Goal: Information Seeking & Learning: Learn about a topic

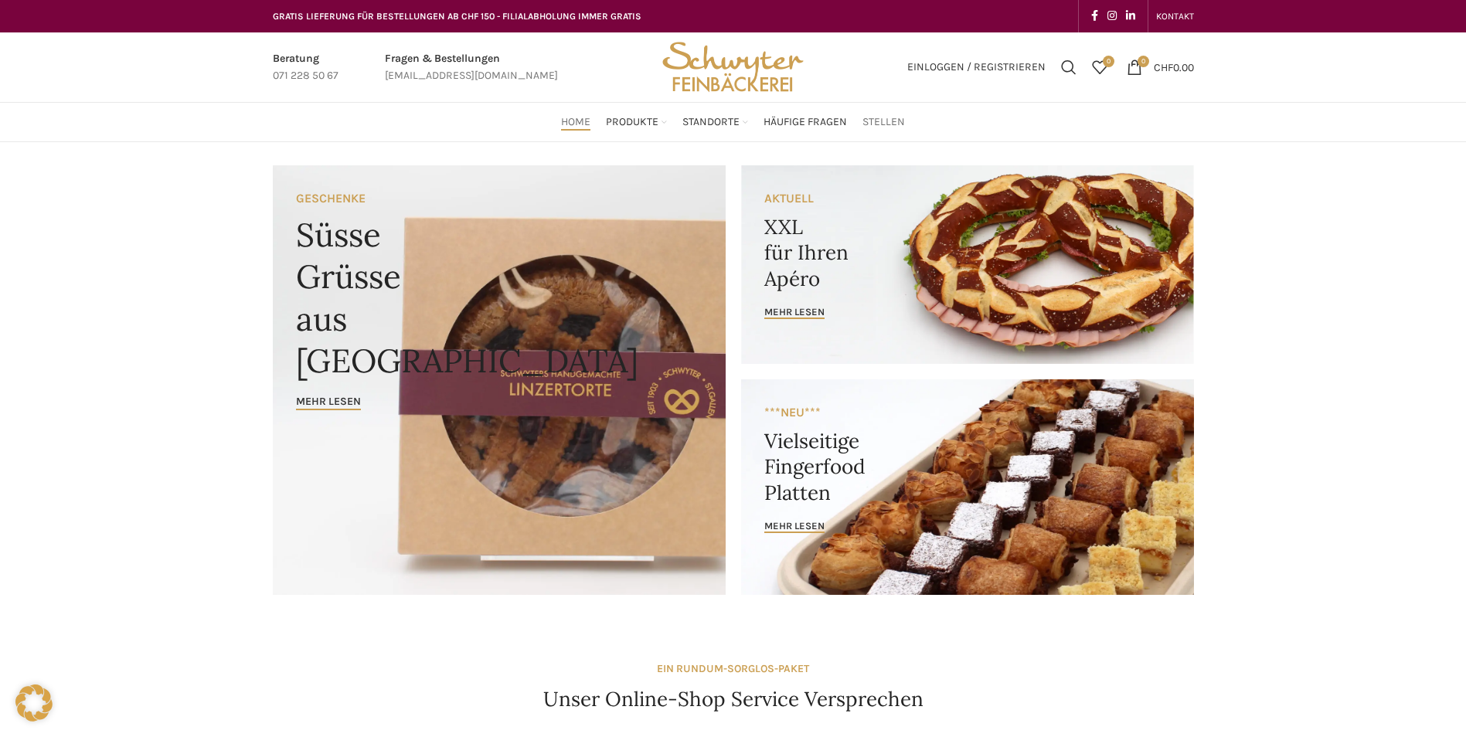
click at [882, 120] on span "Stellen" at bounding box center [883, 122] width 43 height 15
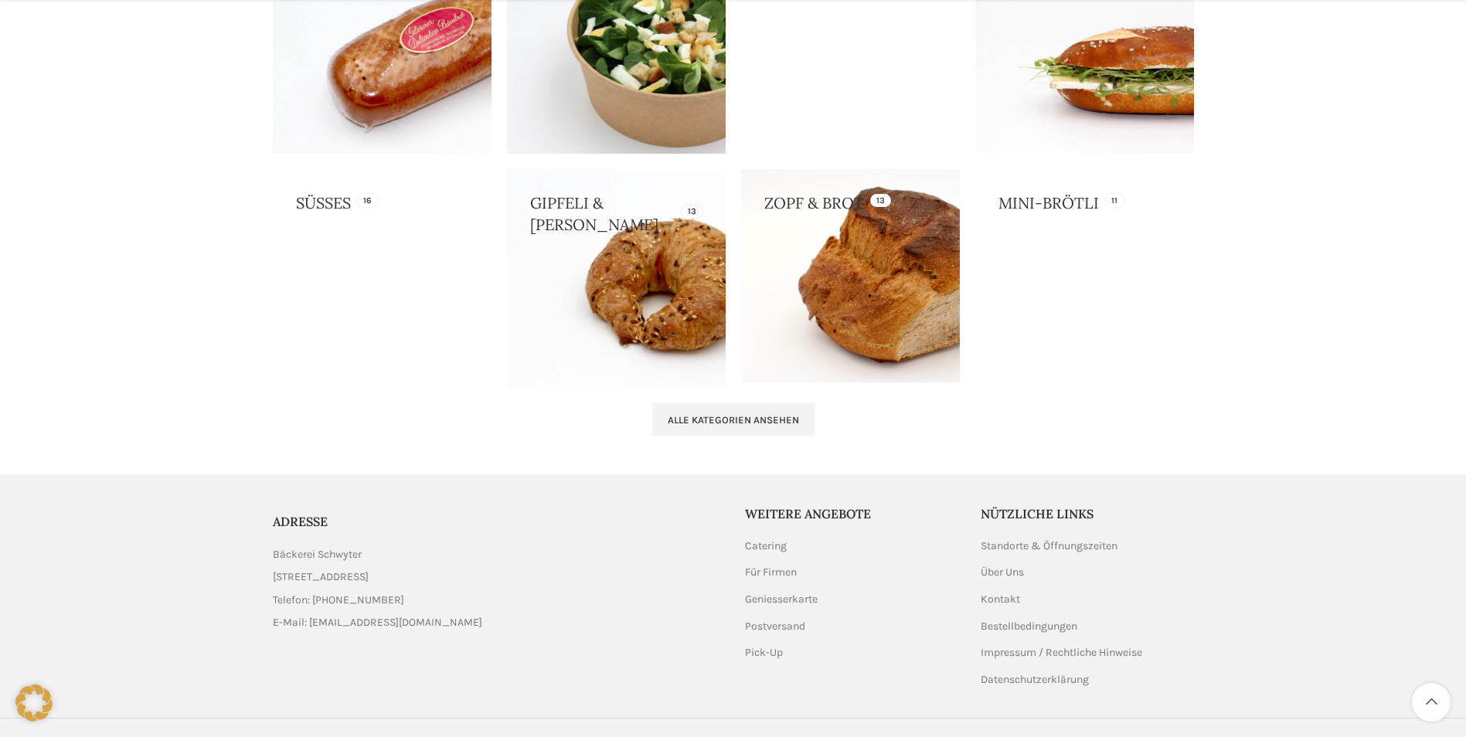
scroll to position [1530, 0]
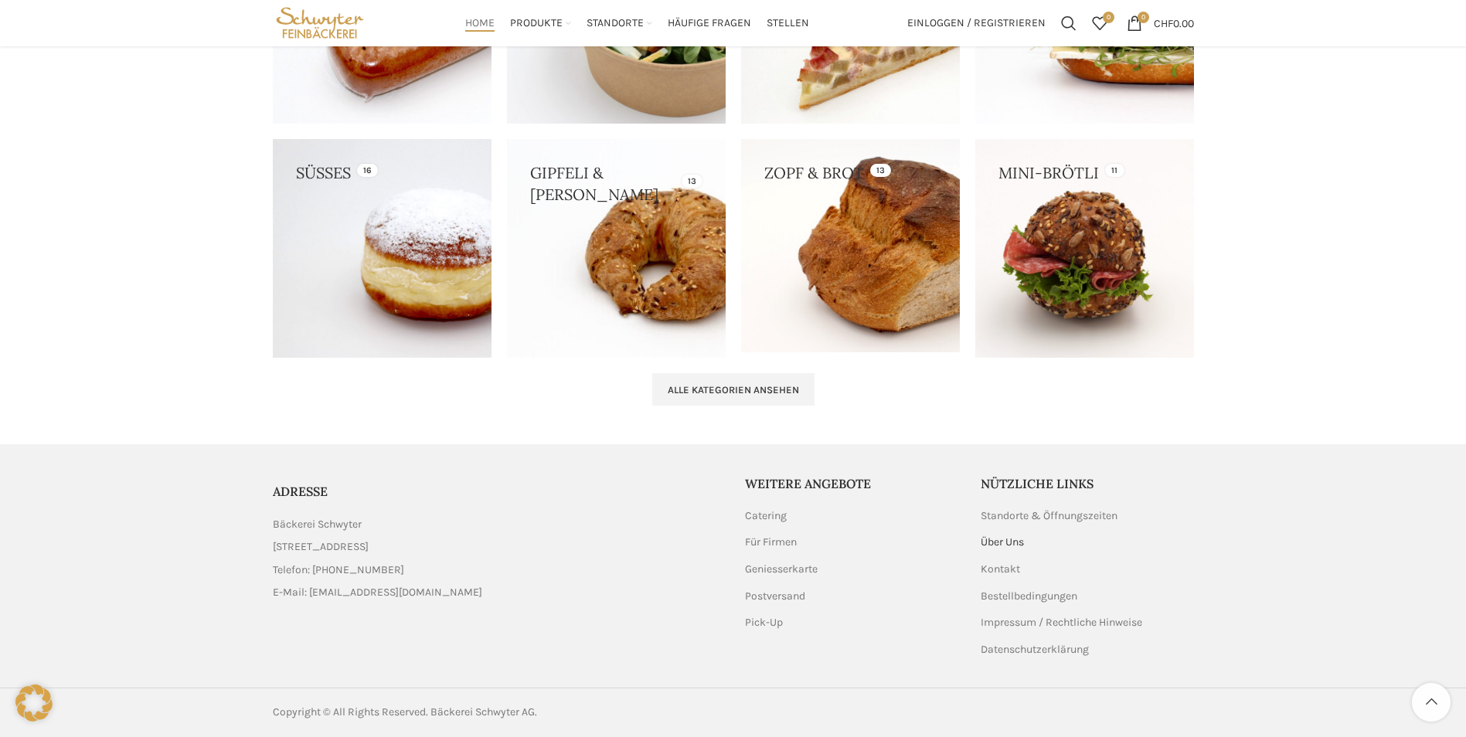
click at [1004, 541] on link "Über Uns" at bounding box center [1003, 542] width 45 height 15
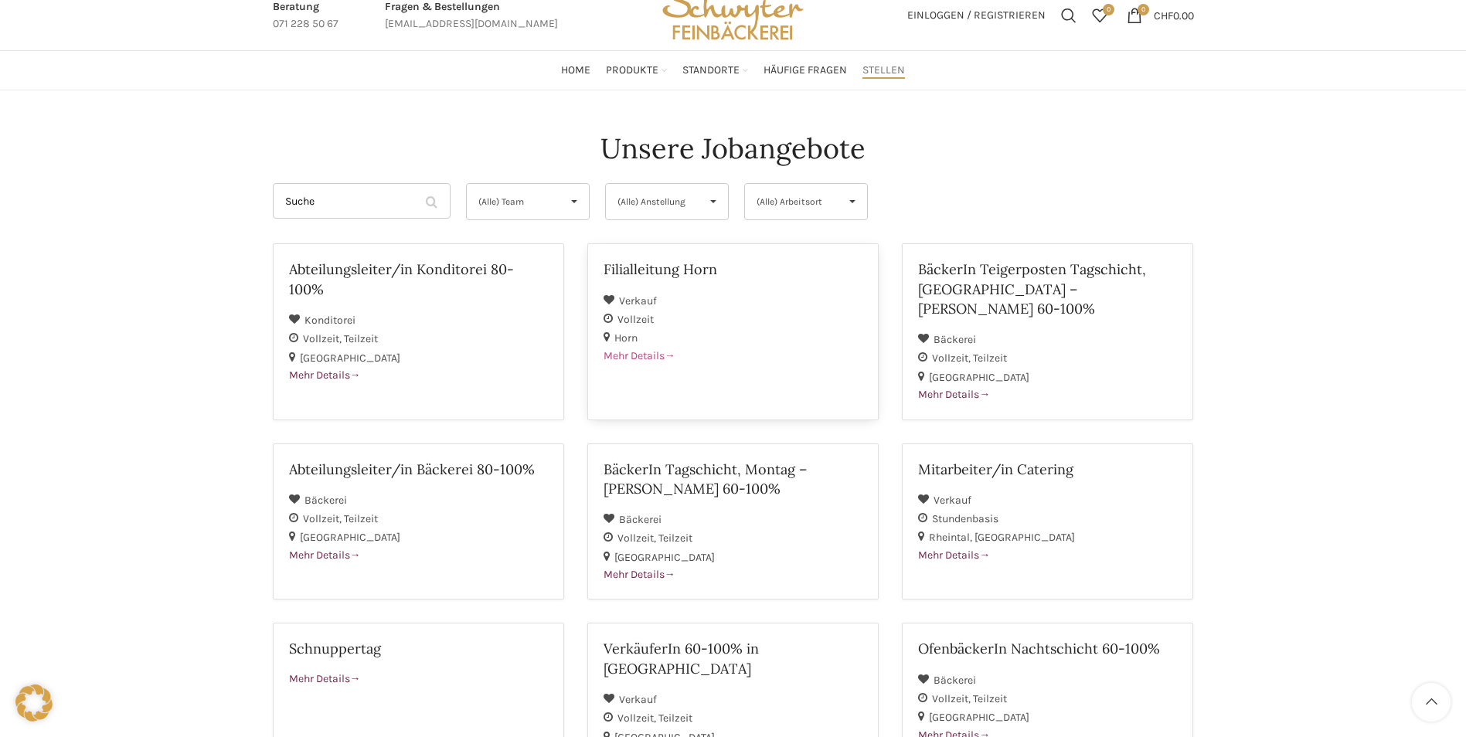
scroll to position [155, 0]
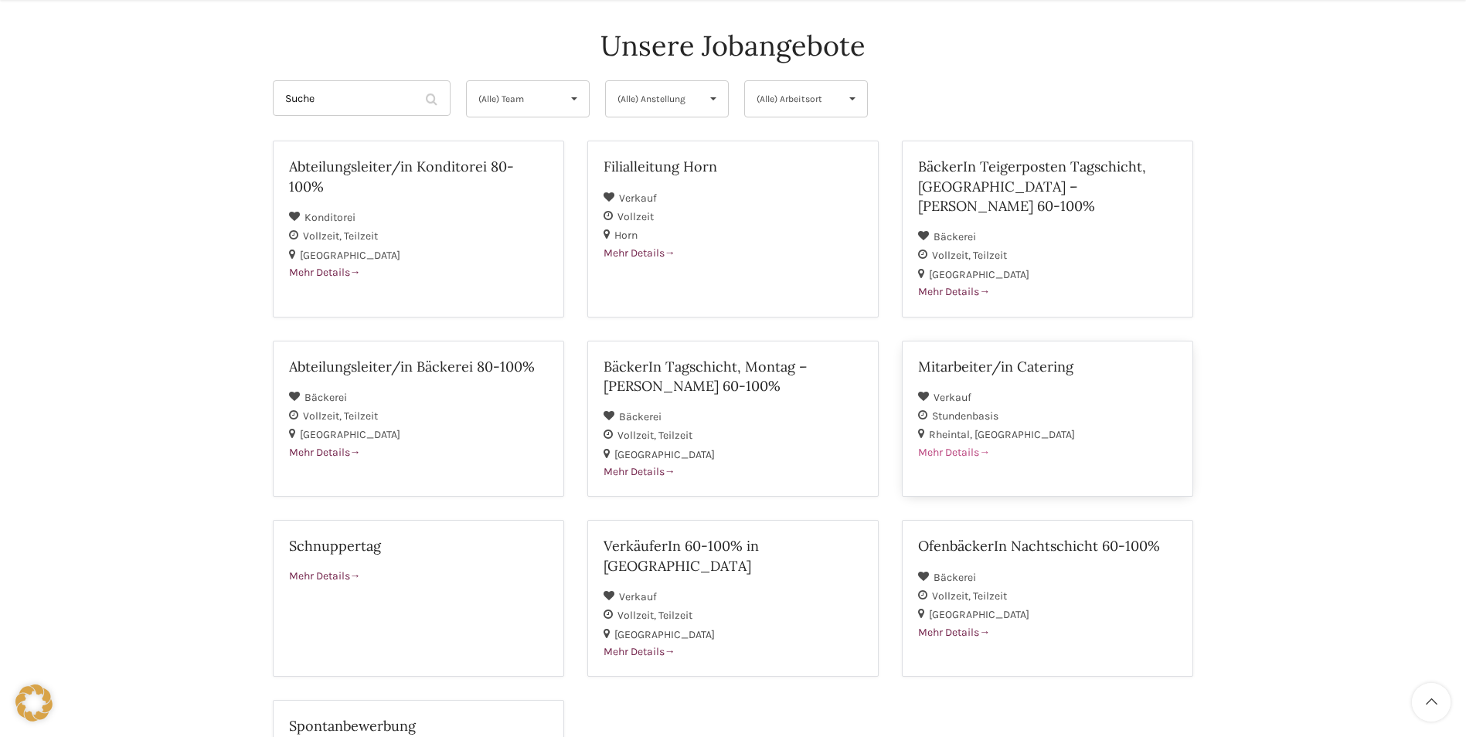
click at [948, 357] on h2 "Mitarbeiter/in Catering" at bounding box center [1047, 366] width 259 height 19
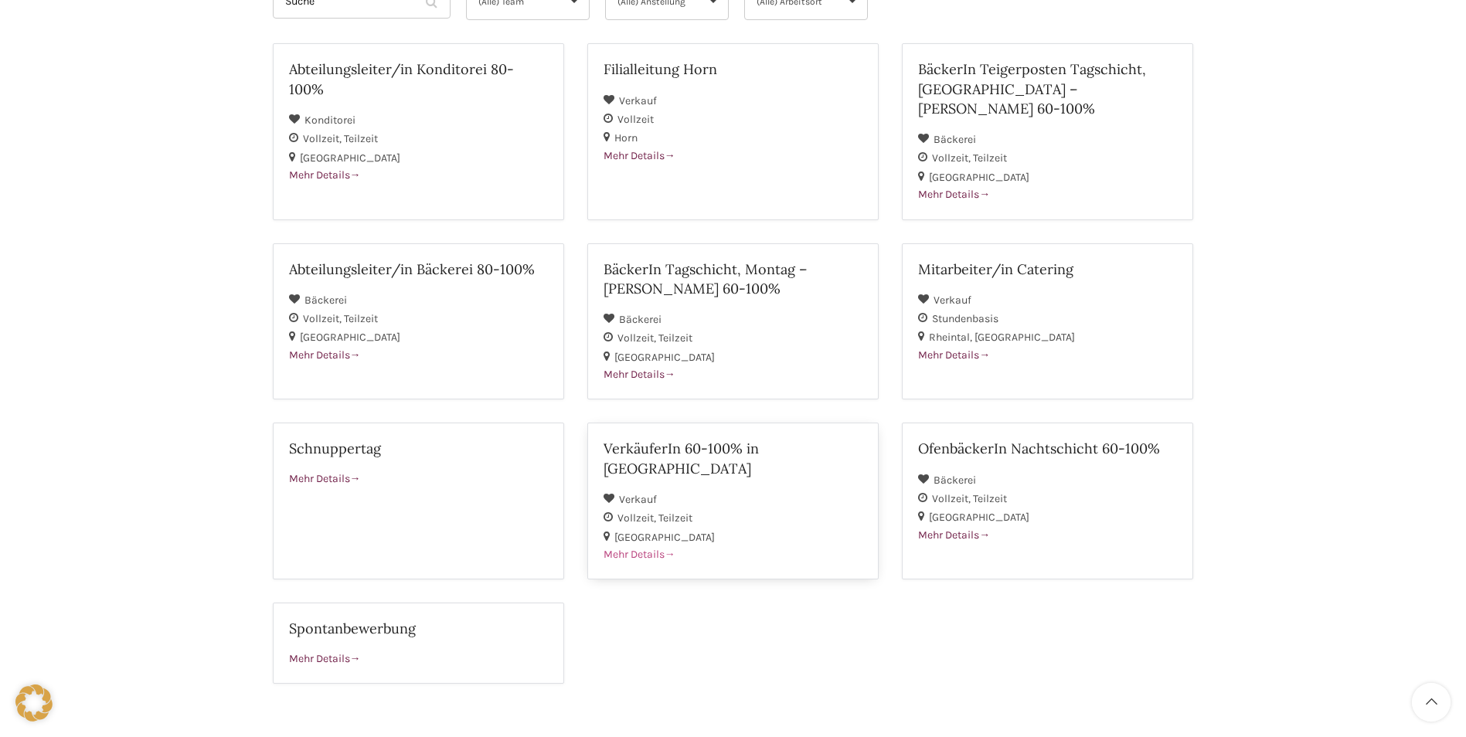
scroll to position [77, 0]
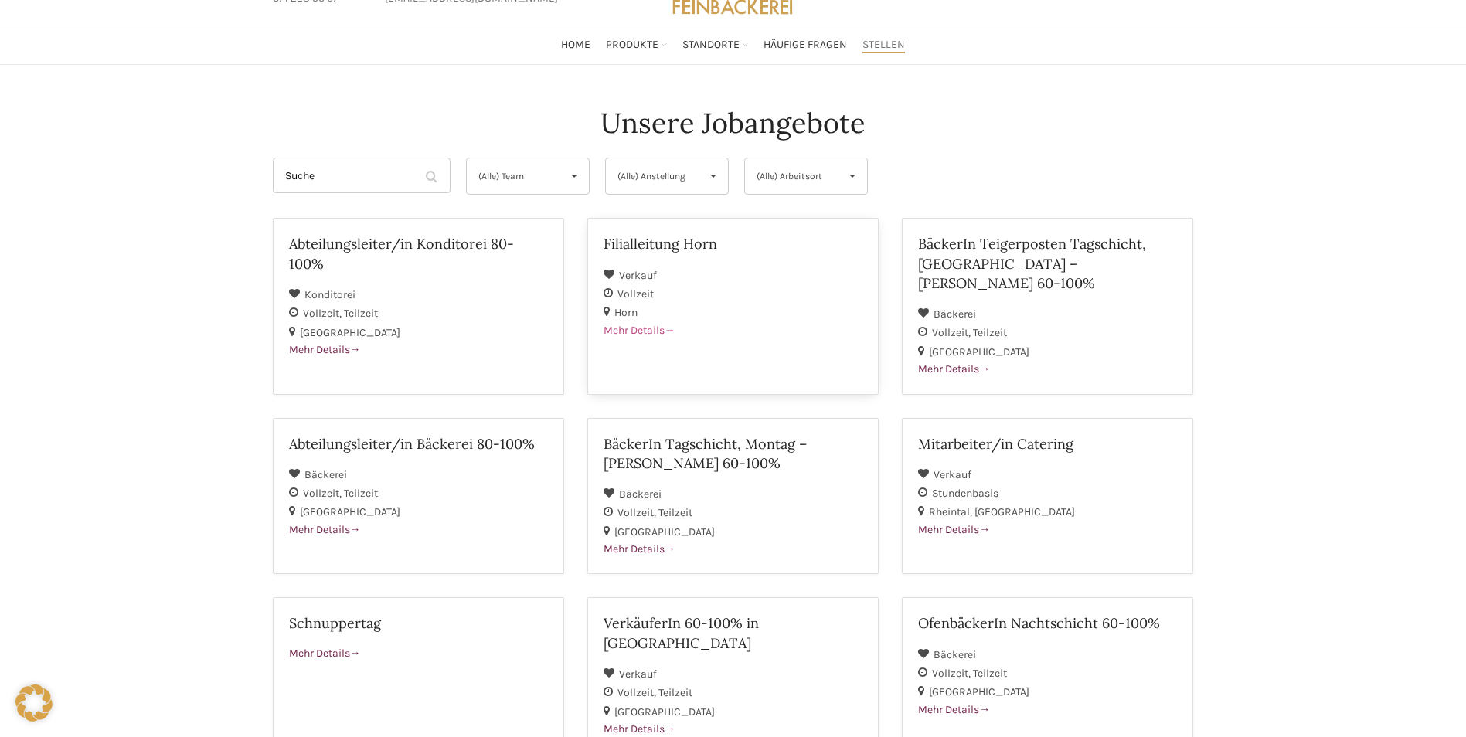
click at [683, 241] on h2 "Filialleitung Horn" at bounding box center [733, 243] width 259 height 19
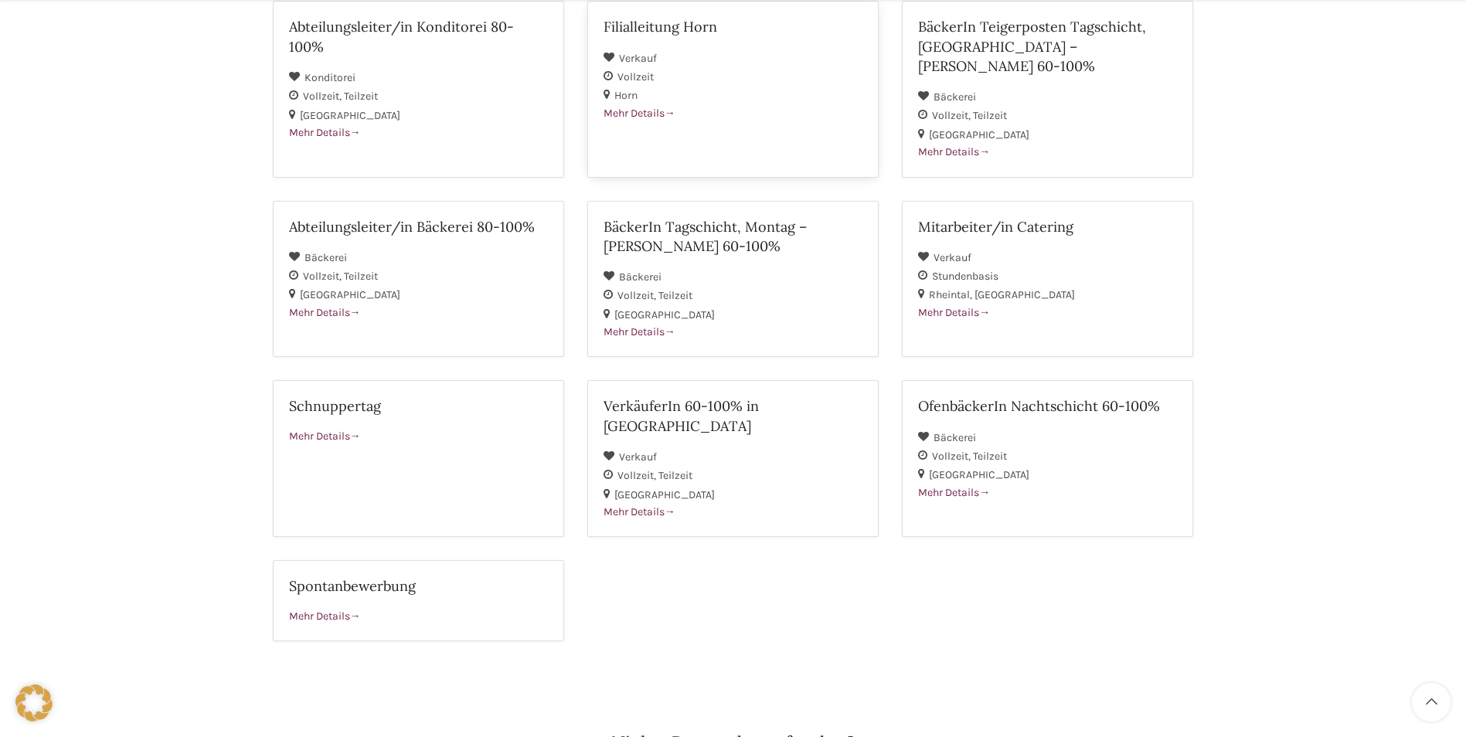
scroll to position [309, 0]
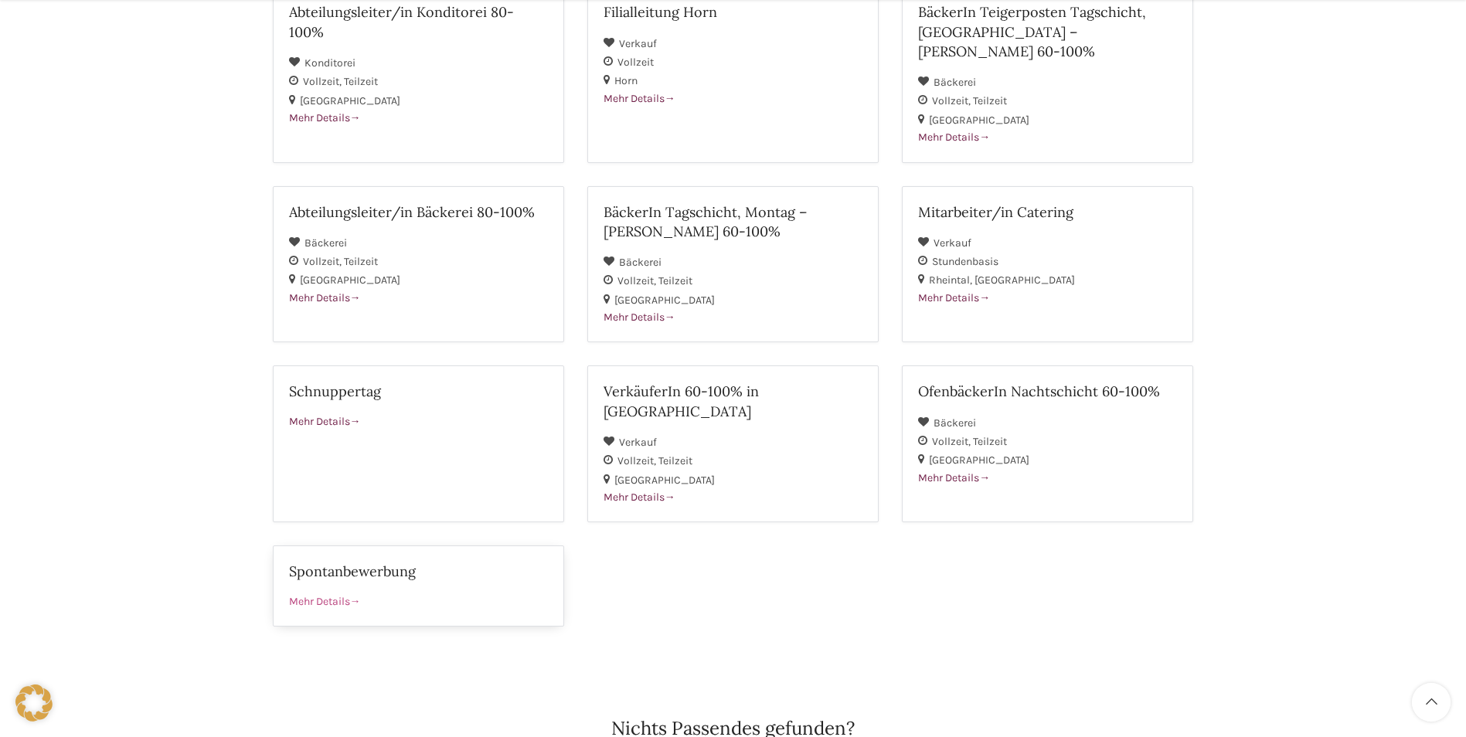
click at [349, 595] on span "Mehr Details" at bounding box center [325, 601] width 72 height 13
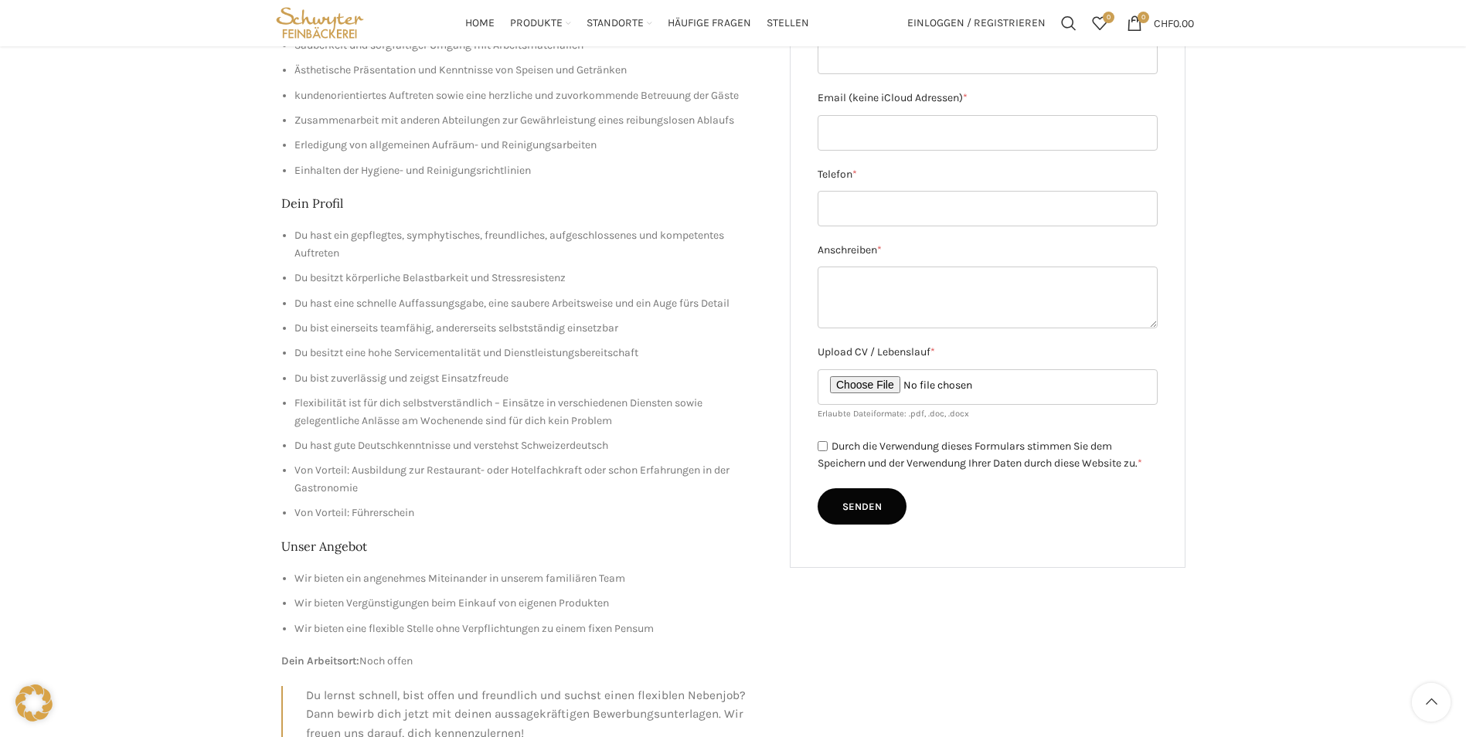
scroll to position [232, 0]
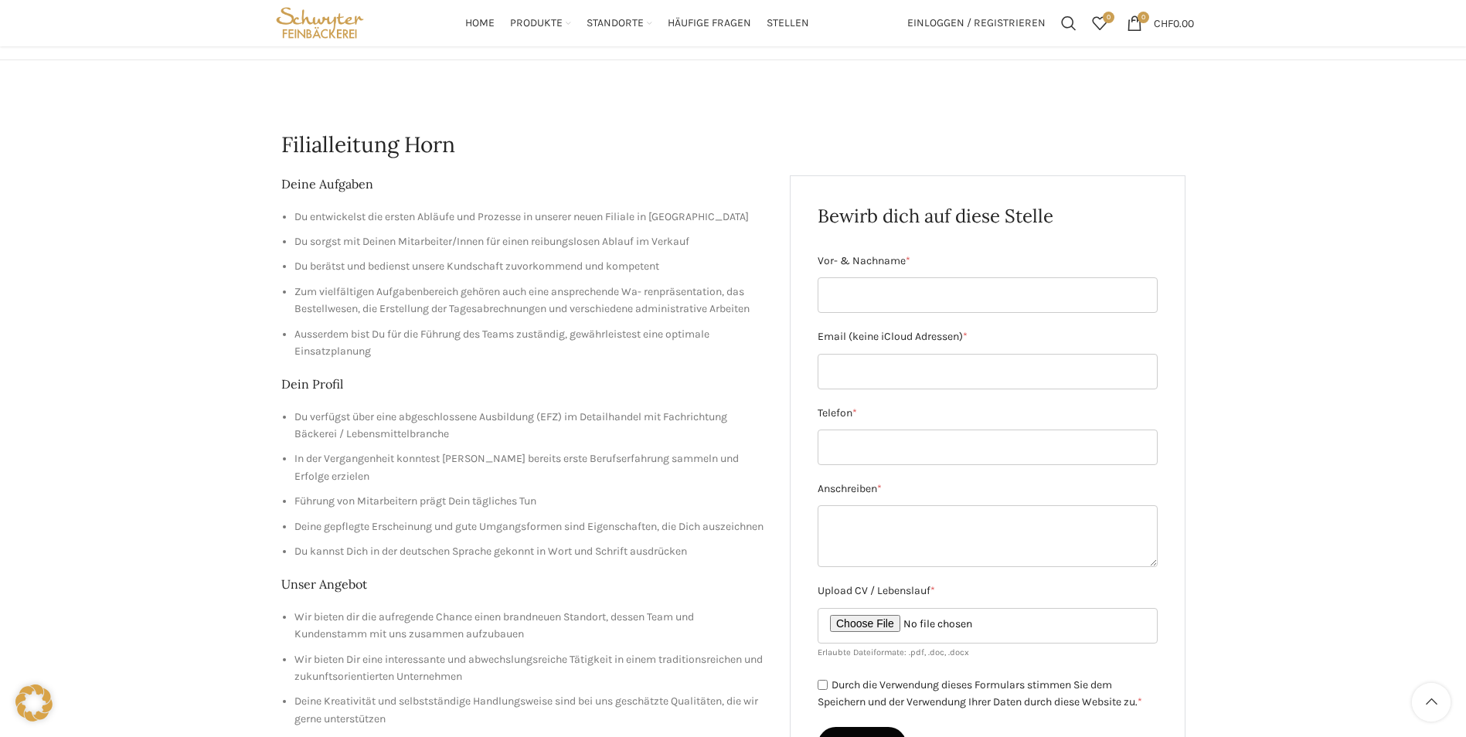
scroll to position [77, 0]
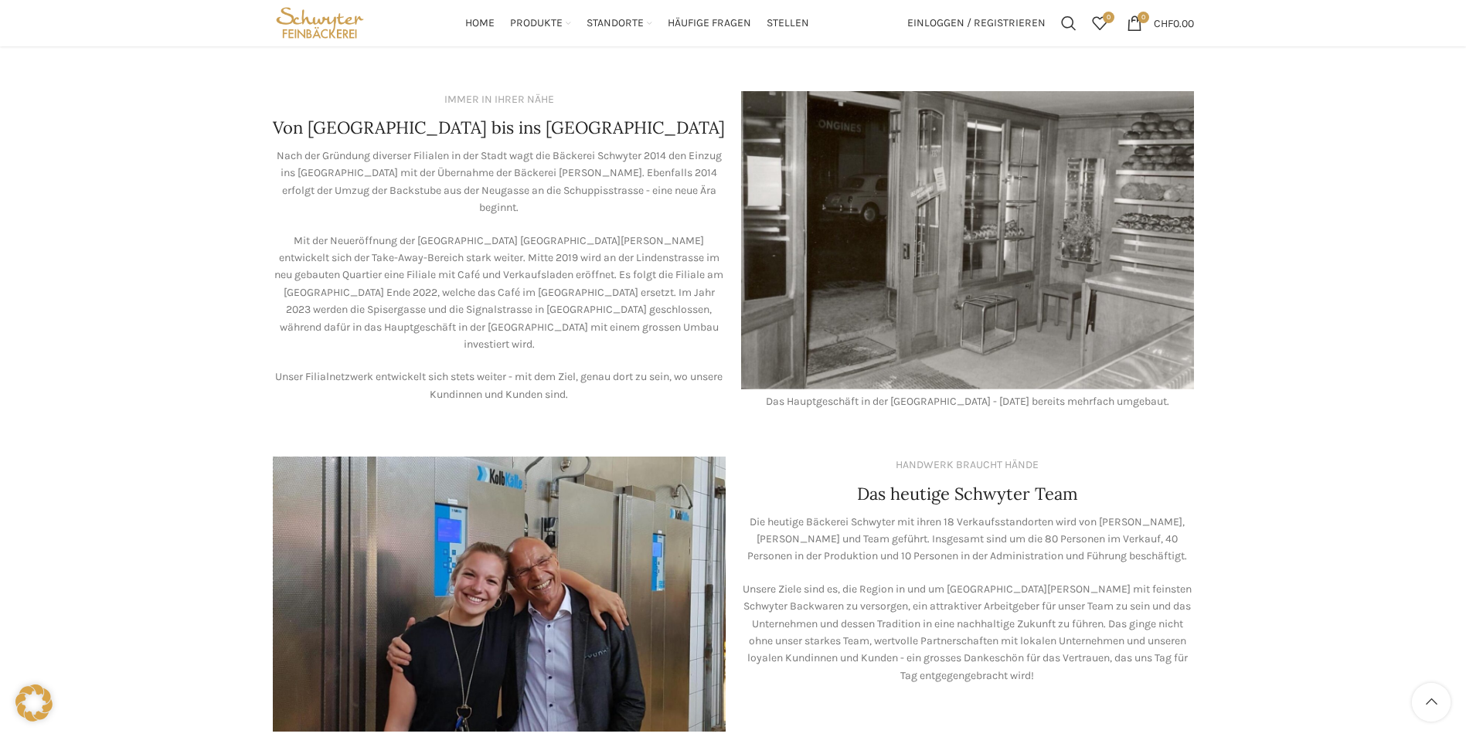
scroll to position [878, 0]
